Goal: Task Accomplishment & Management: Manage account settings

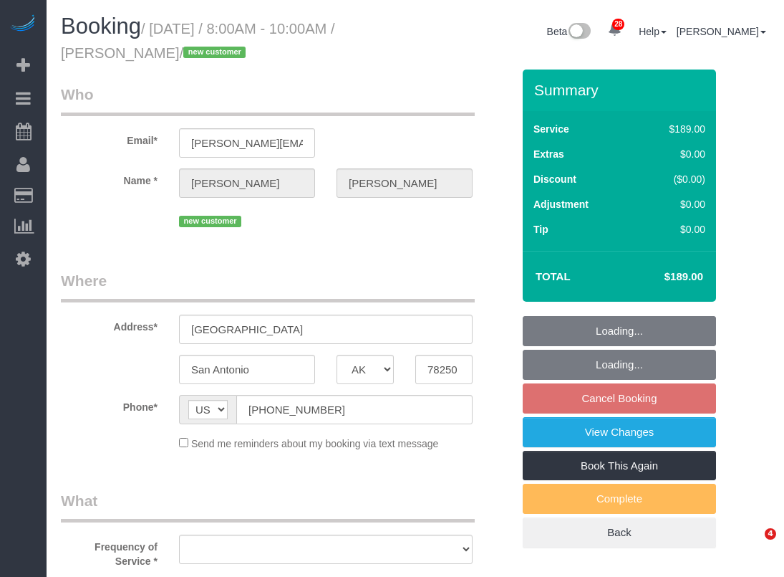
select select "[GEOGRAPHIC_DATA]"
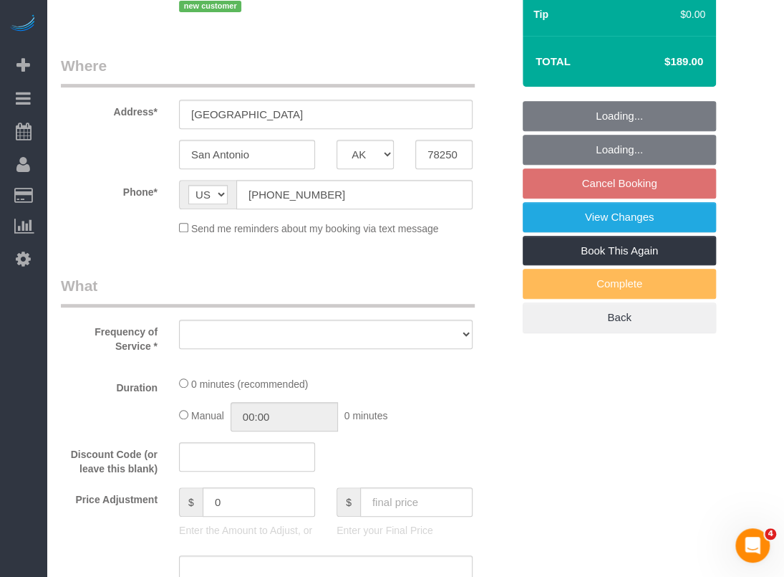
select select "object:10965"
select select "spot268"
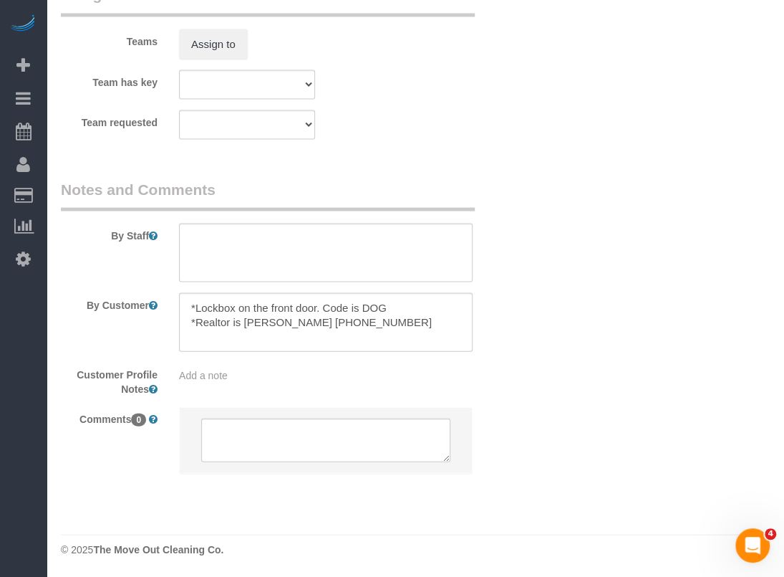
select select "3"
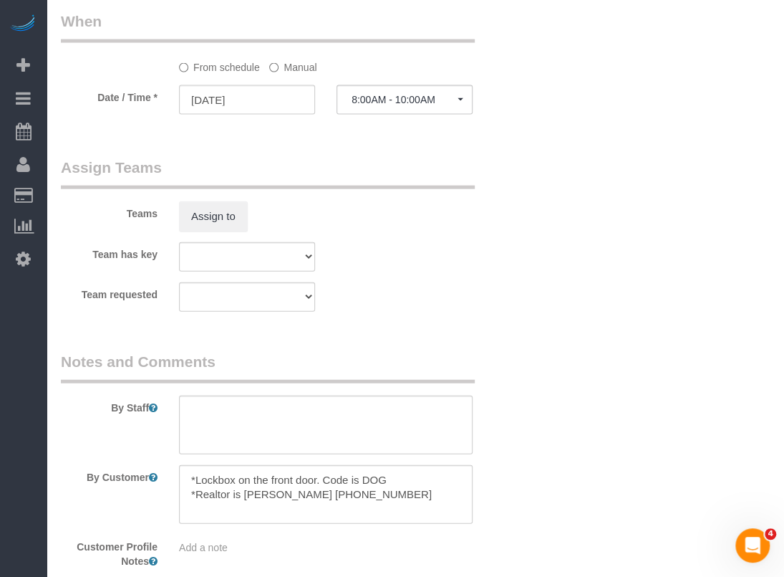
scroll to position [1433, 0]
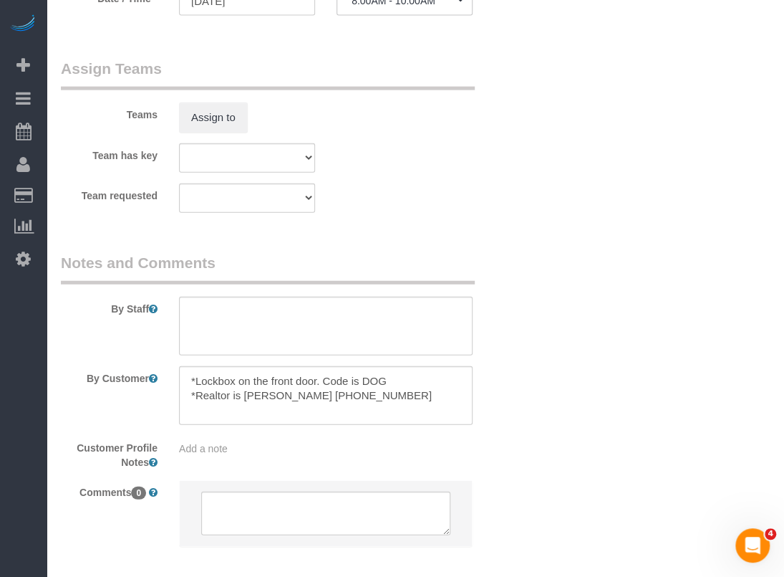
select select "object:11043"
click at [405, 336] on textarea at bounding box center [326, 326] width 294 height 59
paste textarea "*Asking for before and after photos to be emailed to [EMAIL_ADDRESS][DOMAIN_NAM…"
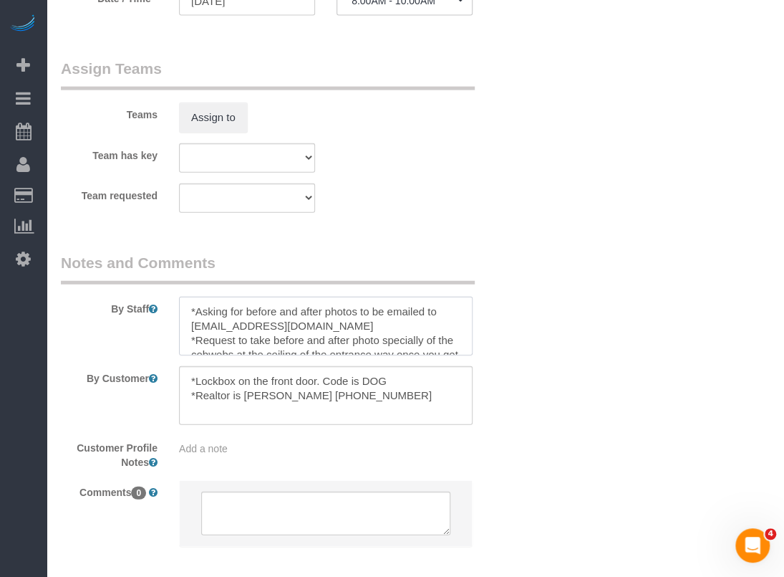
scroll to position [29, 0]
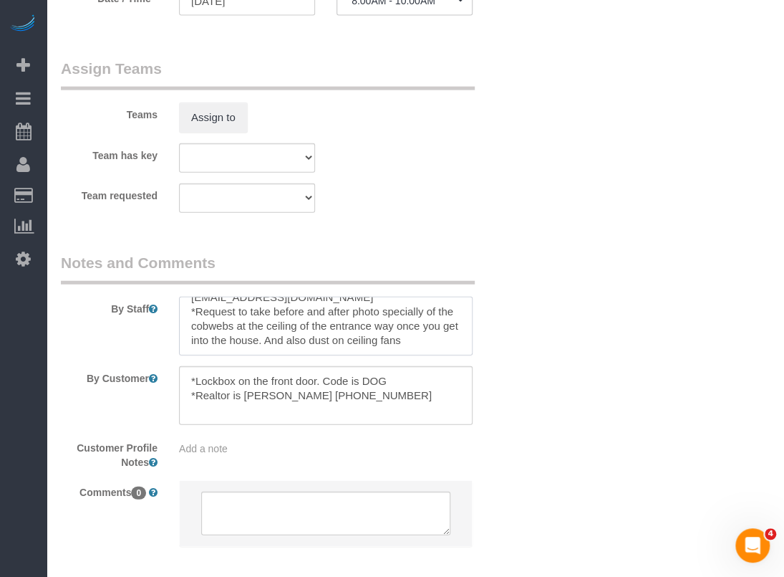
click at [377, 324] on textarea at bounding box center [326, 326] width 294 height 59
click at [450, 337] on textarea at bounding box center [326, 326] width 294 height 59
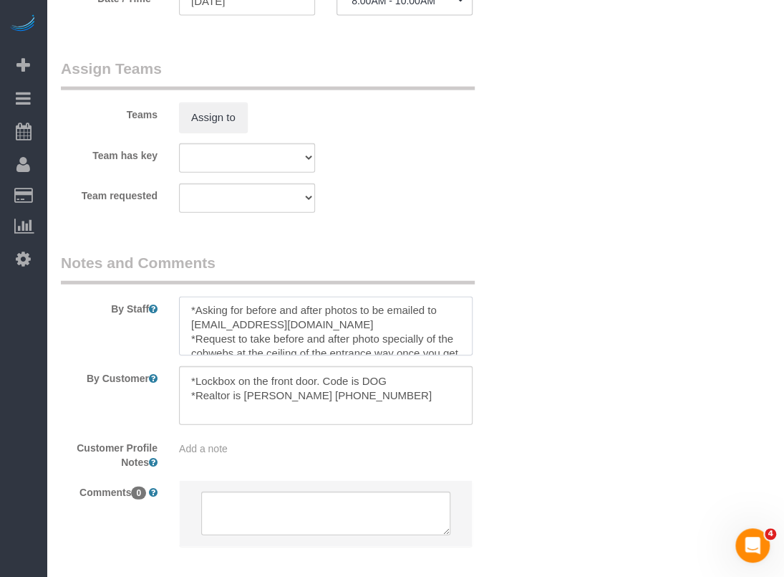
scroll to position [0, 0]
drag, startPoint x: 413, startPoint y: 349, endPoint x: 172, endPoint y: 293, distance: 247.1
click at [172, 293] on div "By Staff" at bounding box center [286, 303] width 473 height 103
drag, startPoint x: 281, startPoint y: 325, endPoint x: 236, endPoint y: 322, distance: 44.5
click at [238, 320] on textarea at bounding box center [326, 326] width 294 height 59
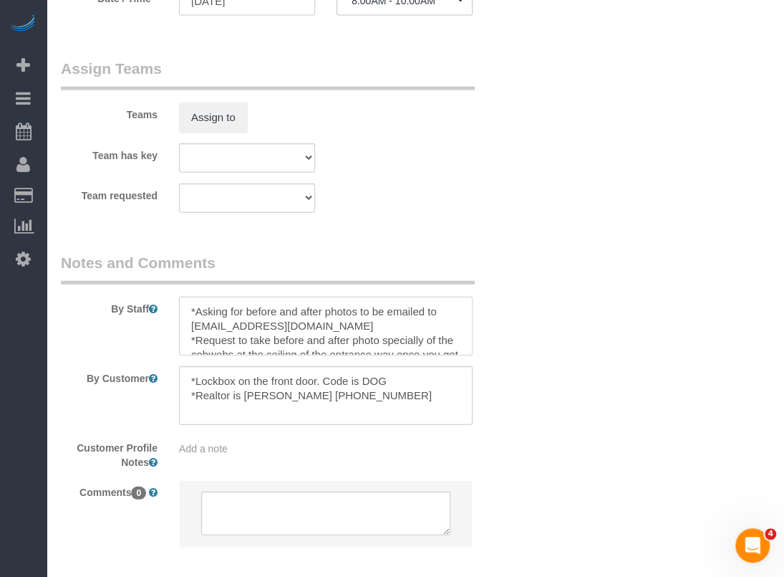
click at [219, 335] on textarea at bounding box center [326, 326] width 294 height 59
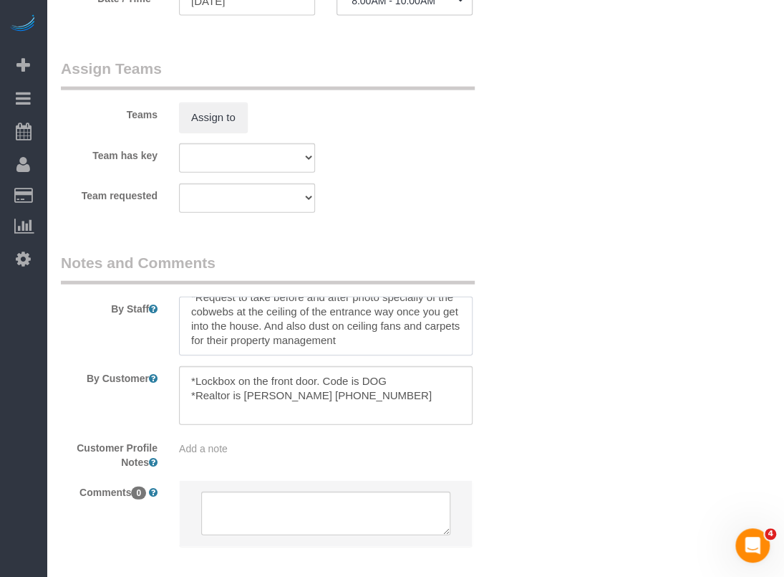
drag, startPoint x: 191, startPoint y: 340, endPoint x: 425, endPoint y: 380, distance: 237.8
click at [425, 380] on sui-booking-comments "By Staff By Customer Customer Profile Notes Add a note Comments 0" at bounding box center [286, 406] width 451 height 309
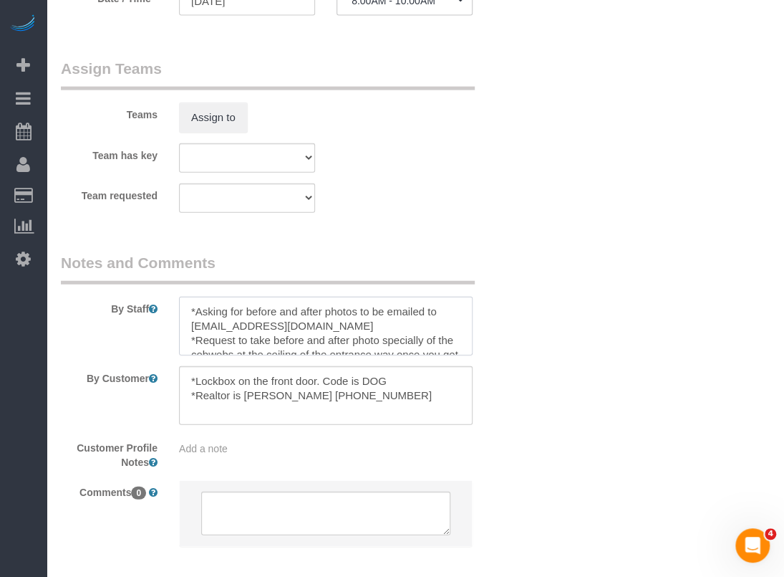
click at [273, 337] on textarea at bounding box center [326, 326] width 294 height 59
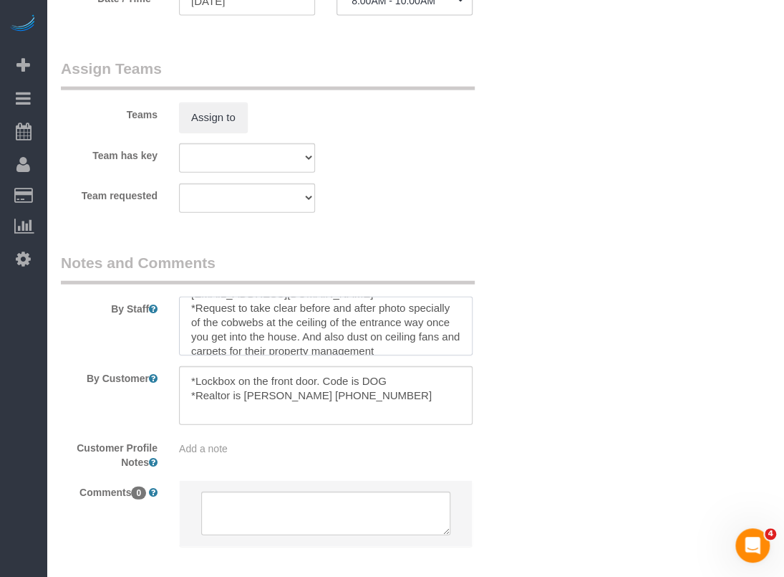
scroll to position [43, 0]
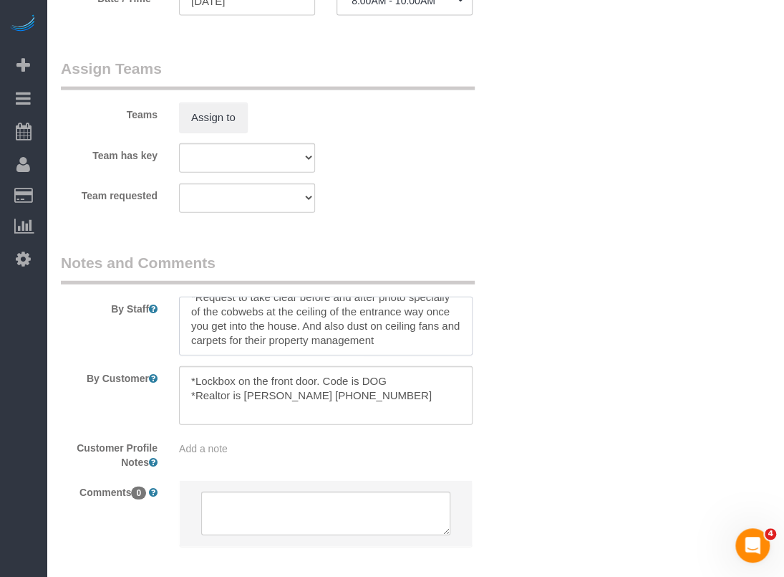
drag, startPoint x: 187, startPoint y: 340, endPoint x: 461, endPoint y: 369, distance: 275.9
click at [461, 369] on sui-booking-comments "By Staff By Customer Customer Profile Notes Add a note Comments 0" at bounding box center [286, 406] width 451 height 309
type textarea "*Asking for before and after photos to be emailed to [EMAIL_ADDRESS][DOMAIN_NAM…"
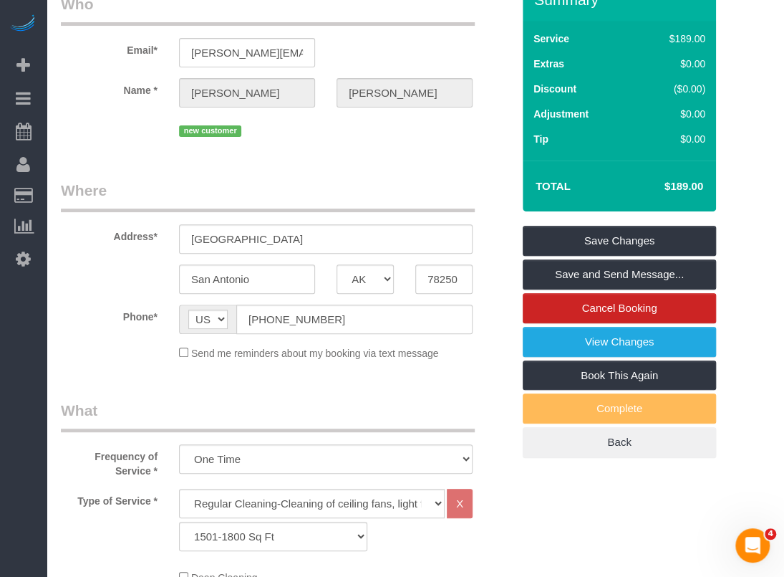
scroll to position [72, 0]
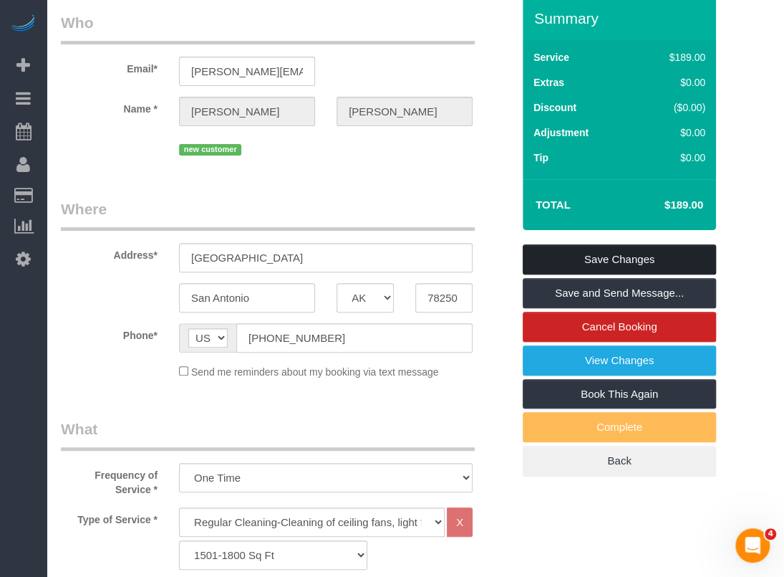
click at [603, 261] on link "Save Changes" at bounding box center [619, 259] width 193 height 30
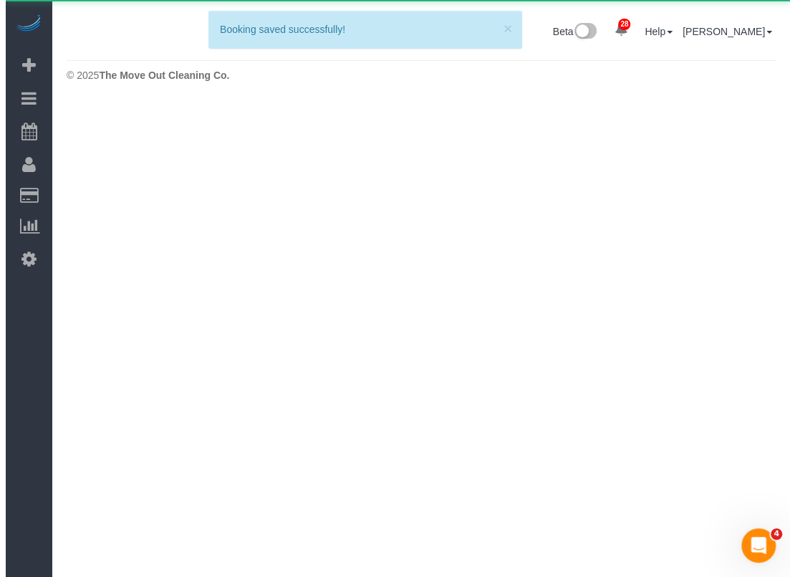
scroll to position [0, 0]
